Goal: Find specific fact

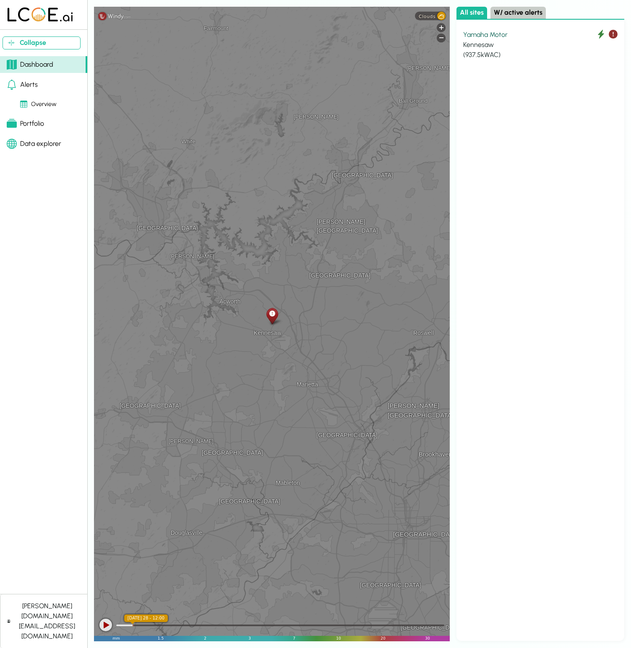
click at [535, 40] on div "Kennesaw" at bounding box center [540, 45] width 154 height 10
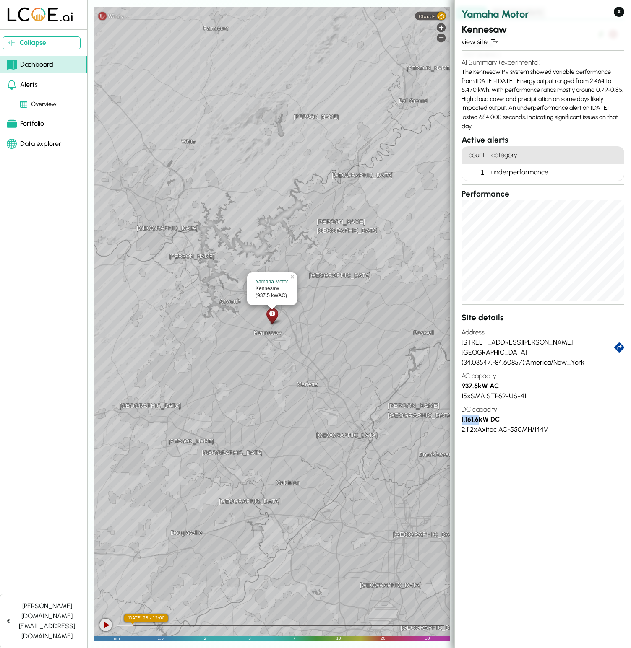
drag, startPoint x: 479, startPoint y: 419, endPoint x: 459, endPoint y: 419, distance: 19.3
click at [459, 419] on section "Yamaha Motor Kennesaw view site AI Summary (experimental) The Kennesaw PV syste…" at bounding box center [542, 317] width 176 height 635
copy strong "1,161.6"
drag, startPoint x: 529, startPoint y: 349, endPoint x: 460, endPoint y: 341, distance: 69.6
click at [460, 341] on section "Yamaha Motor Kennesaw view site AI Summary (experimental) The Kennesaw PV syste…" at bounding box center [542, 317] width 176 height 635
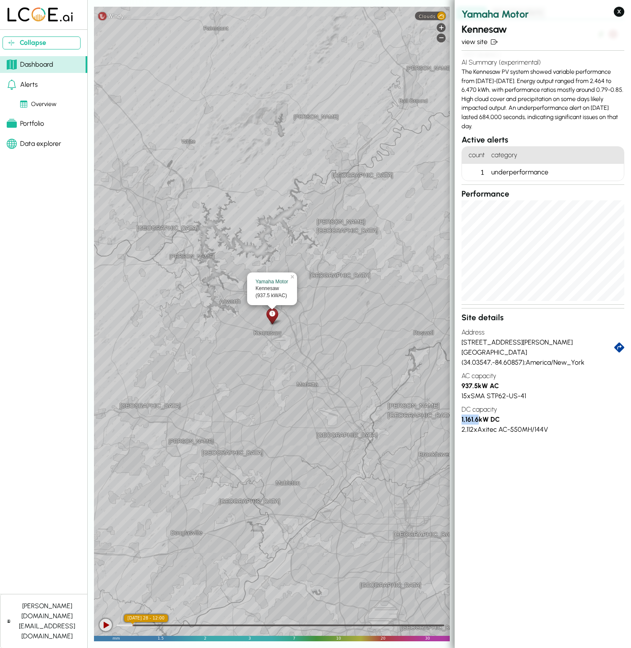
copy div "[STREET_ADDRESS][PERSON_NAME]"
